Goal: Task Accomplishment & Management: Manage account settings

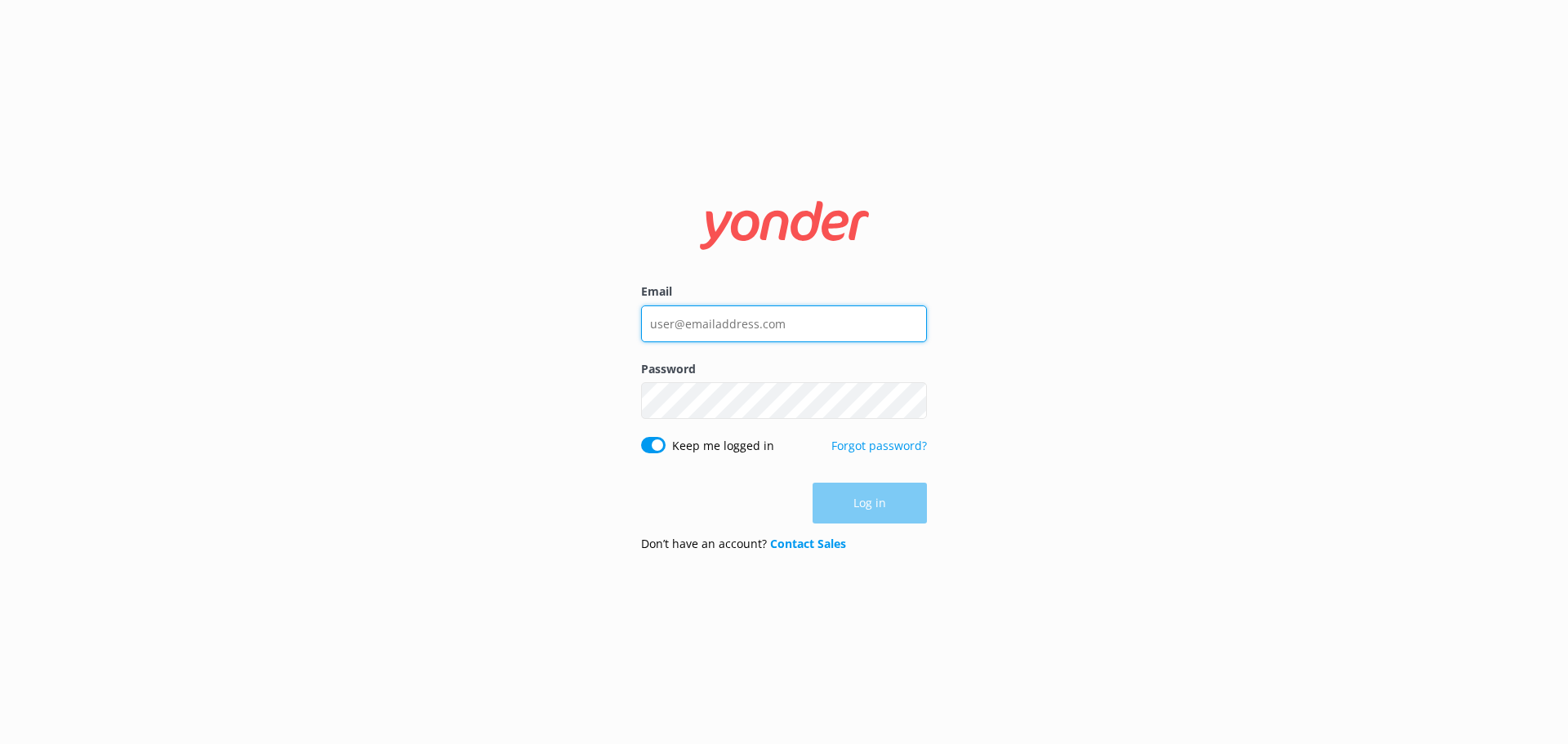
type input "[EMAIL_ADDRESS][DOMAIN_NAME]"
click at [906, 511] on div "Log in" at bounding box center [784, 502] width 286 height 41
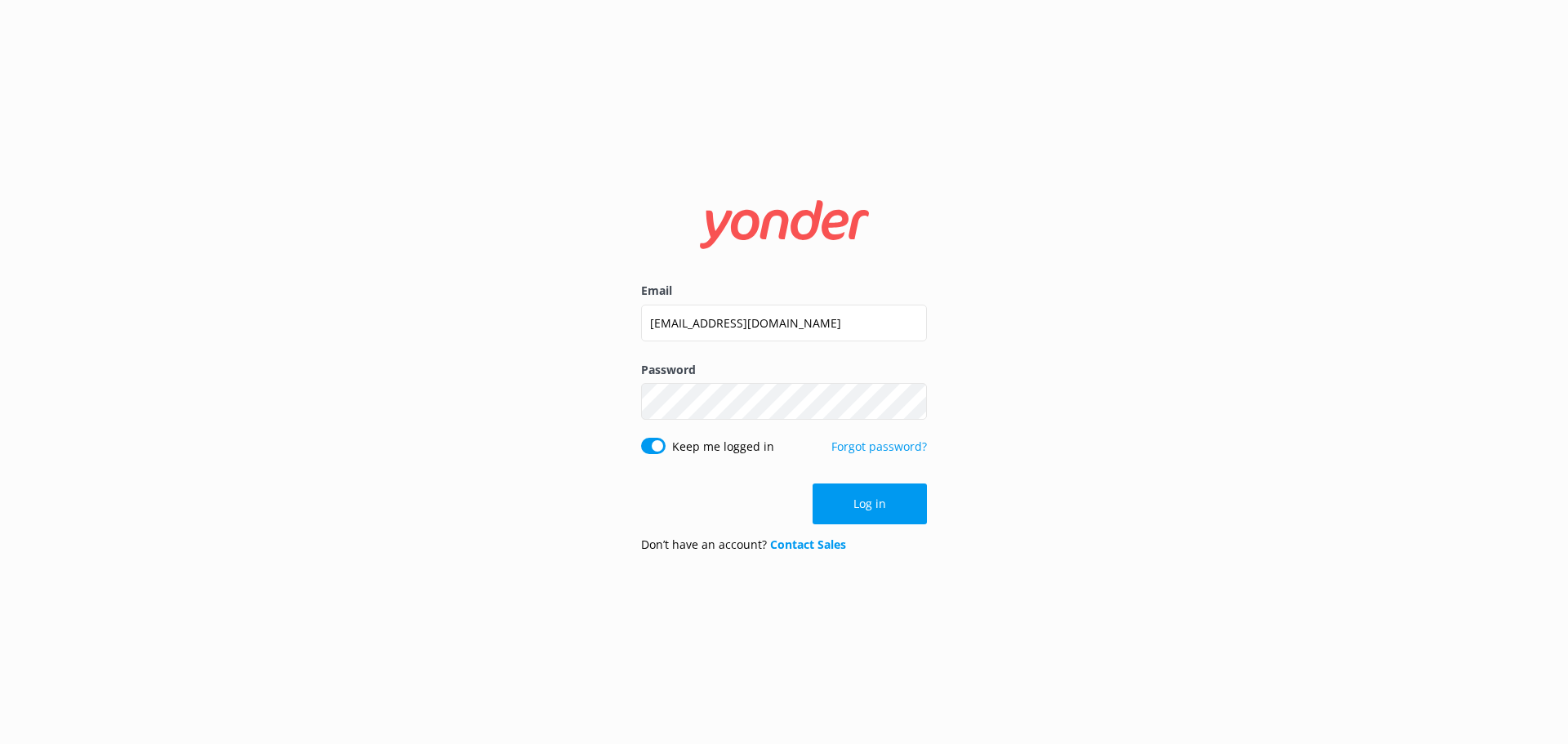
click at [906, 511] on button "Log in" at bounding box center [870, 503] width 115 height 41
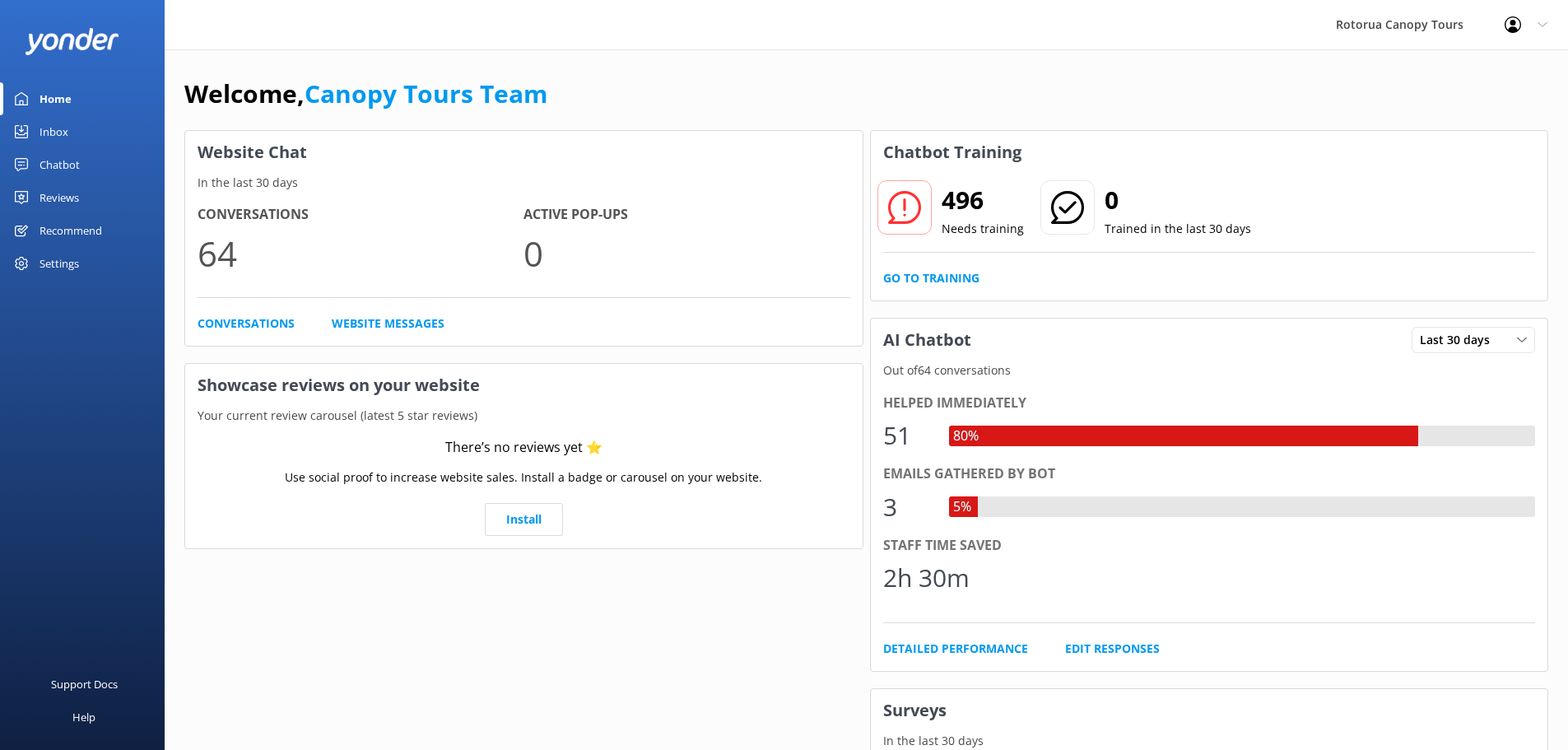
click at [65, 135] on div "Inbox" at bounding box center [53, 132] width 29 height 33
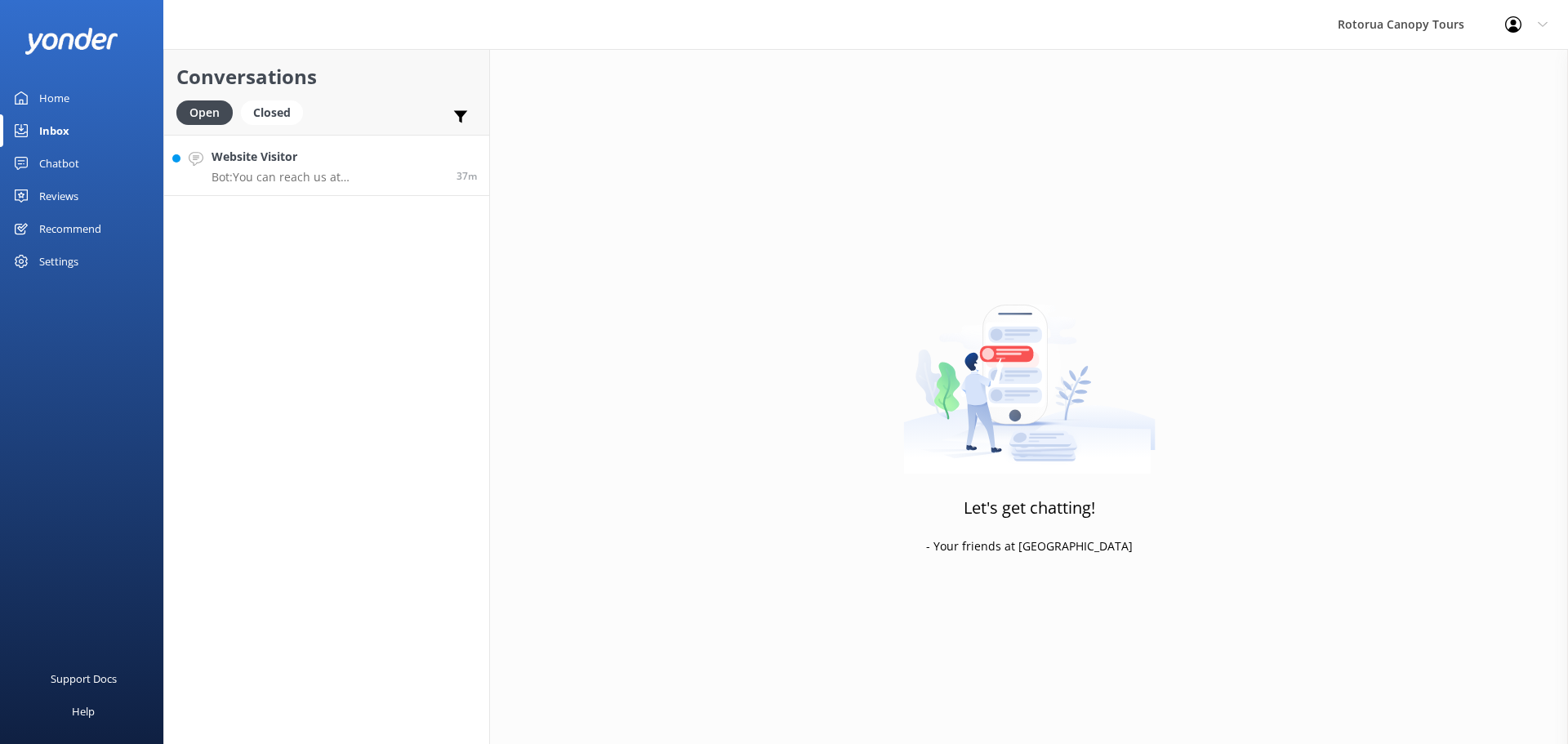
click at [420, 186] on link "Website Visitor Bot: You can reach us at [PHONE_NUMBER]. 37m" at bounding box center [326, 165] width 325 height 61
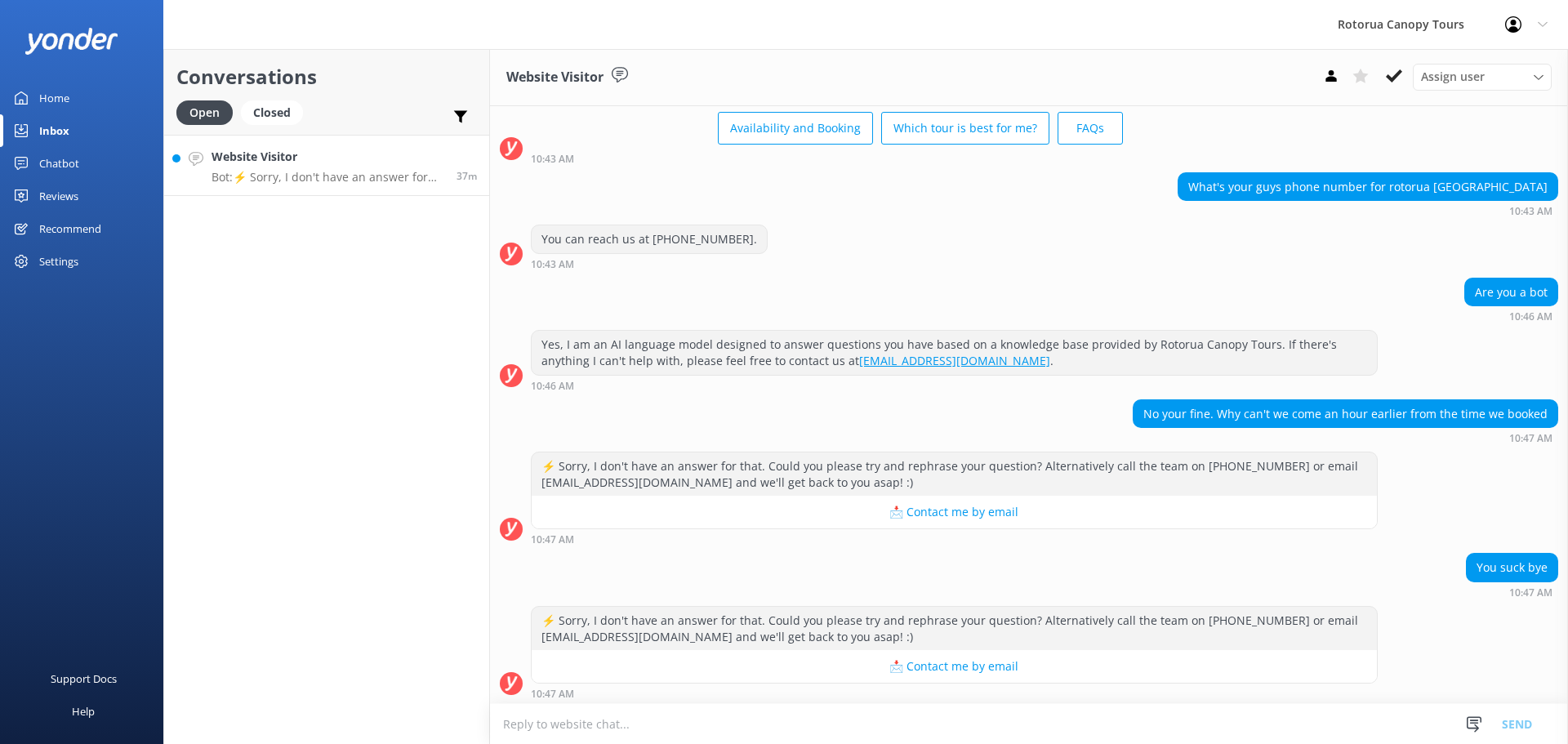
scroll to position [85, 0]
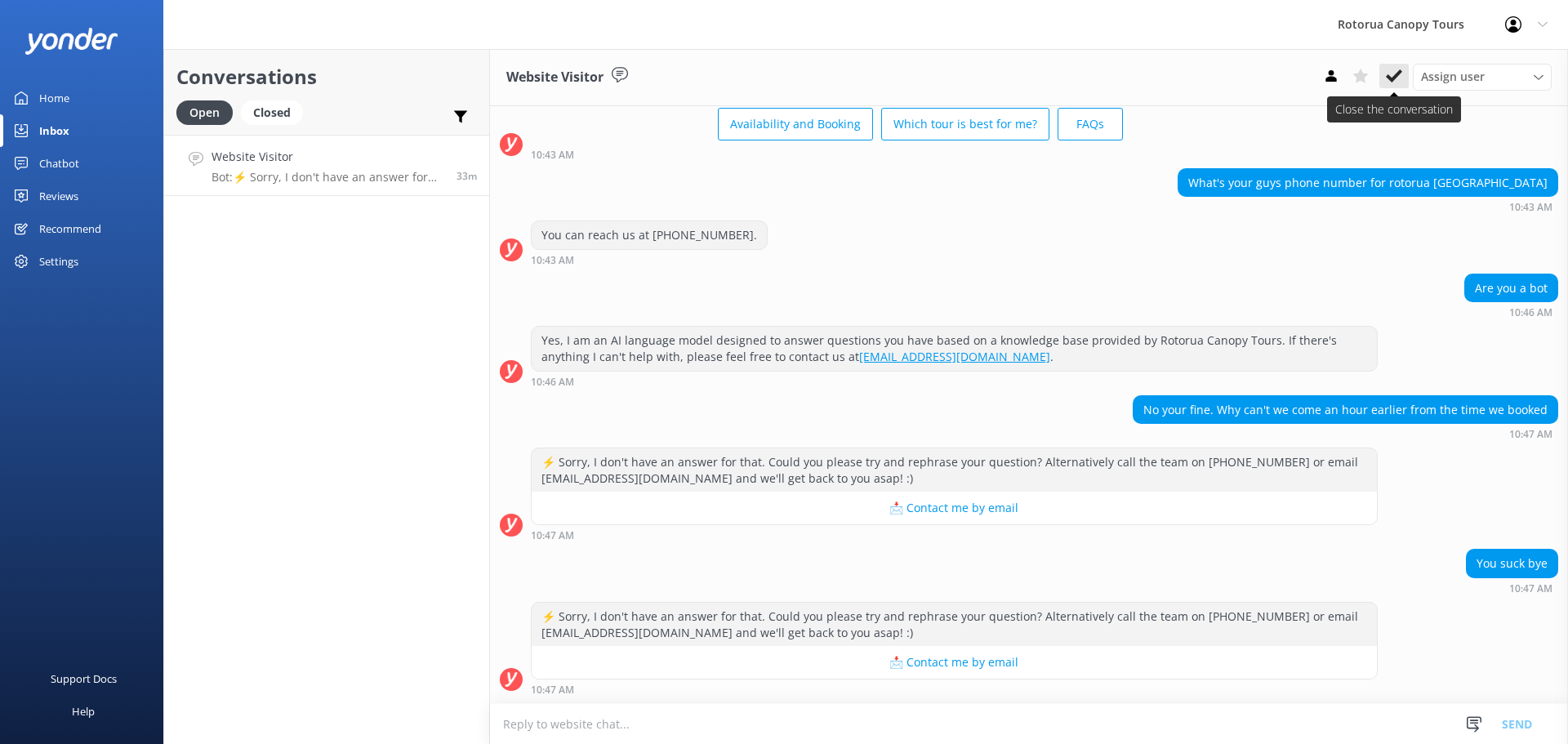
click at [1384, 80] on button at bounding box center [1395, 76] width 29 height 24
